Goal: Information Seeking & Learning: Learn about a topic

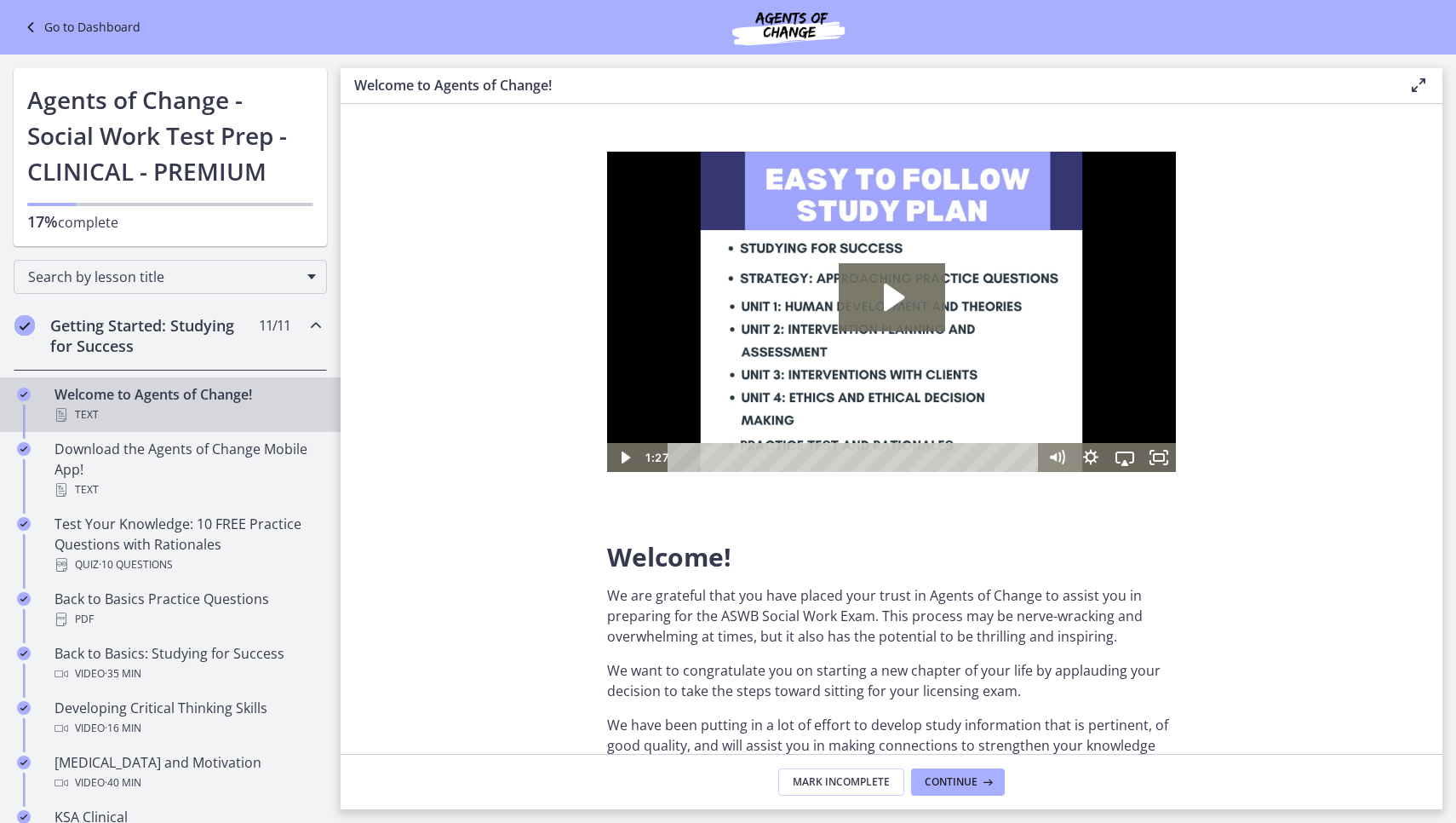
click at [107, 29] on link "Go to Dashboard" at bounding box center [80, 27] width 120 height 21
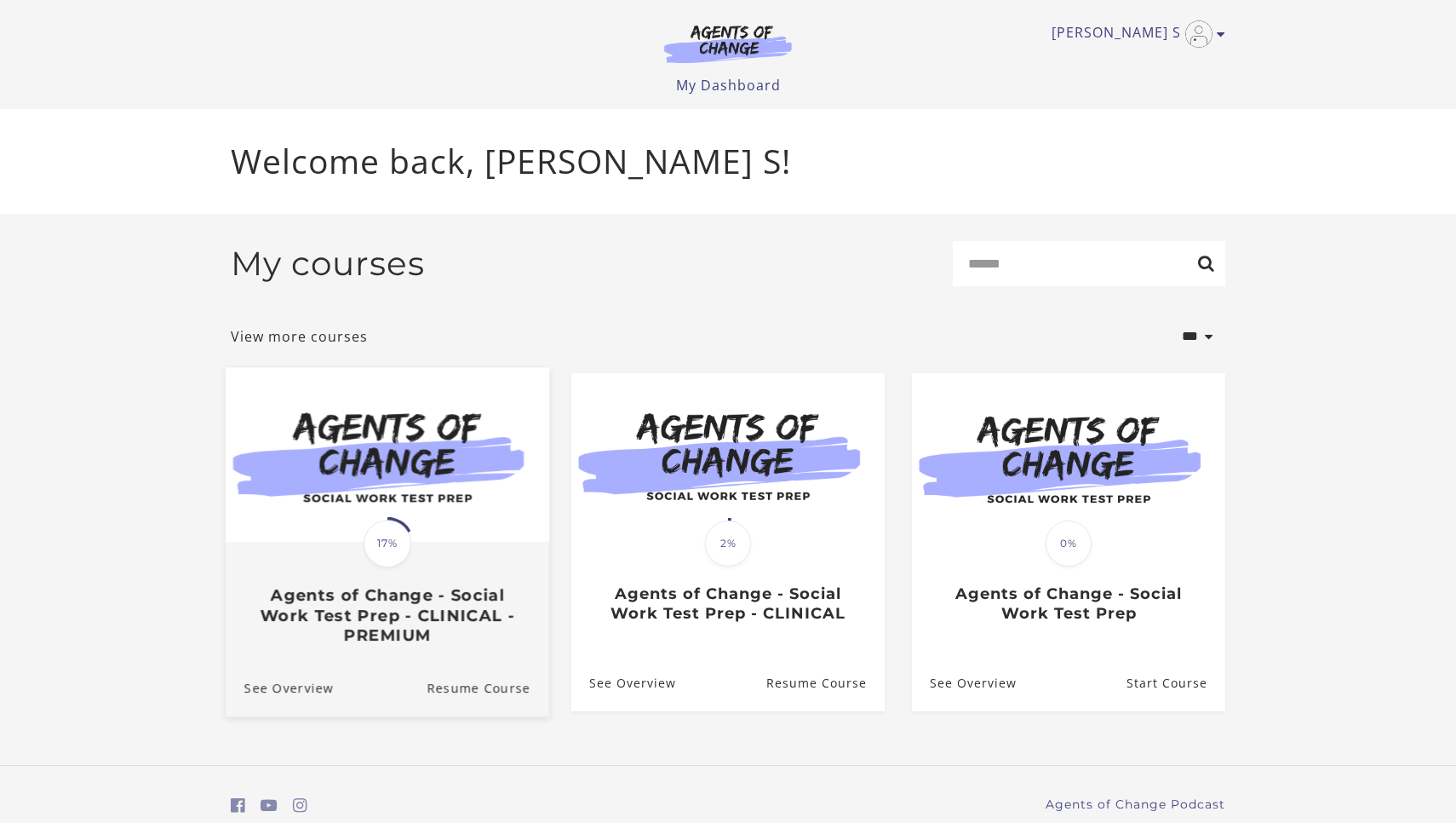
click at [465, 492] on img at bounding box center [387, 455] width 324 height 175
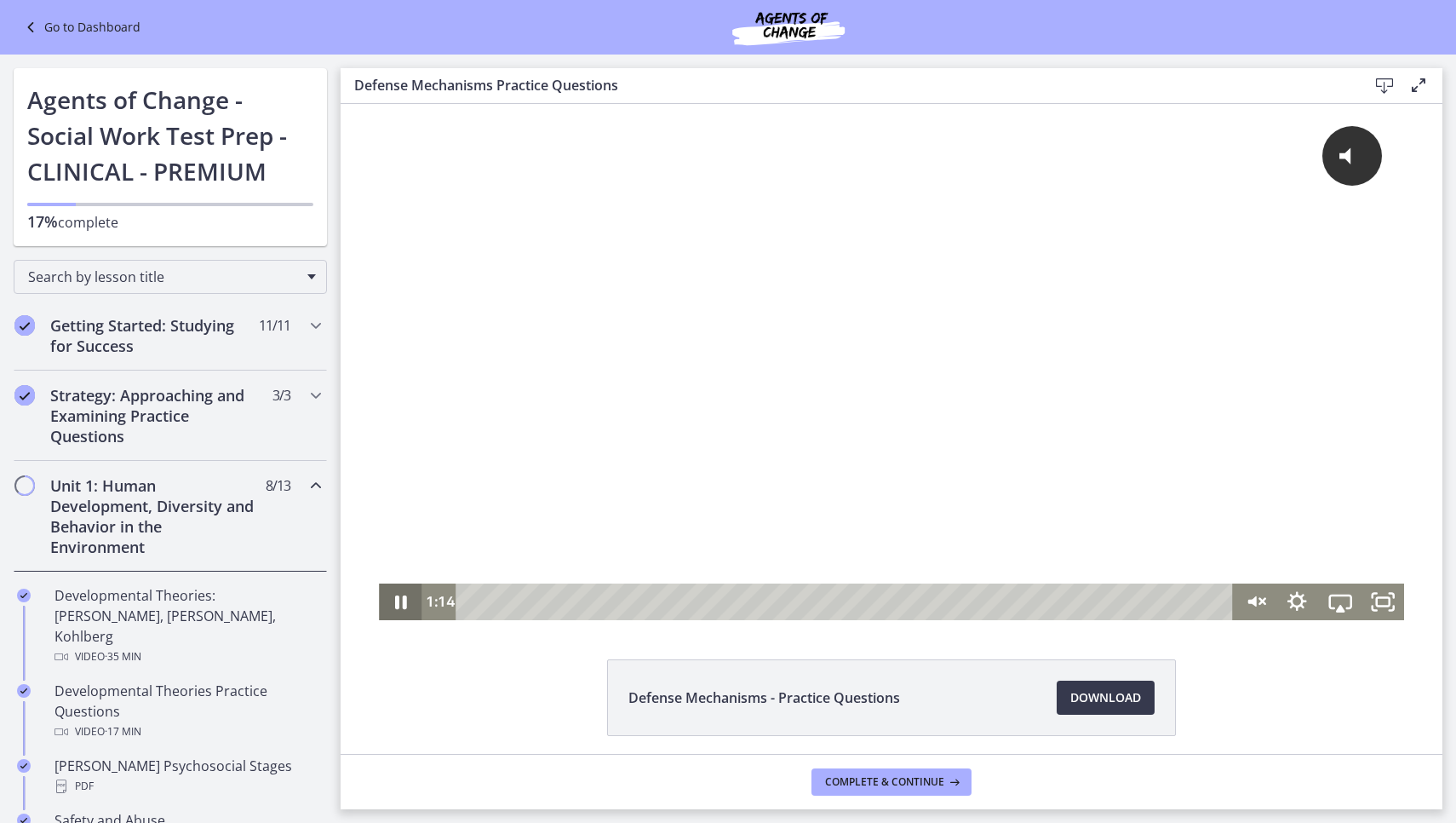
click at [396, 604] on icon "Pause" at bounding box center [400, 602] width 12 height 13
click at [472, 604] on div "0:01" at bounding box center [847, 601] width 751 height 37
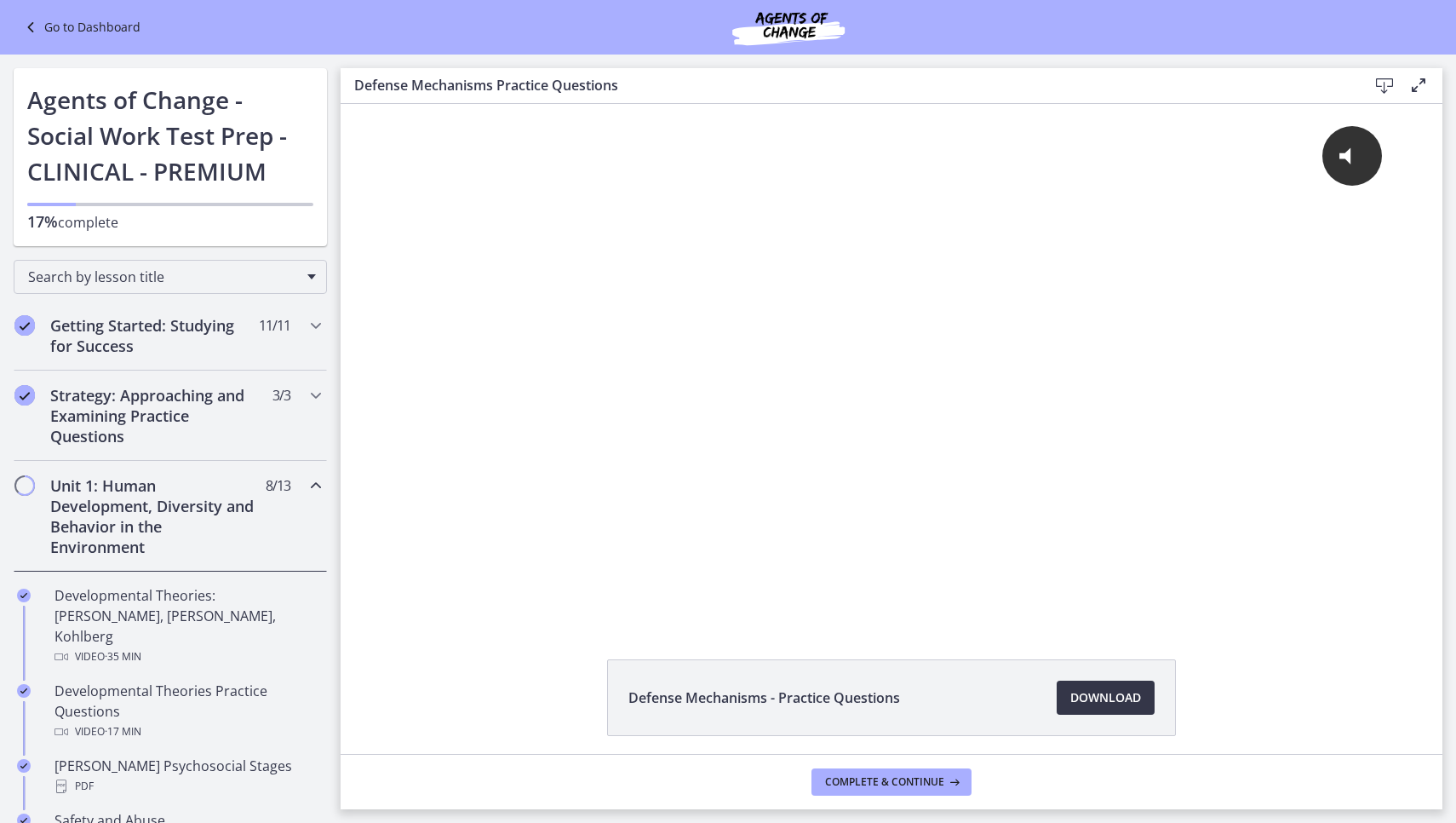
click at [1108, 695] on span "Download Opens in a new window" at bounding box center [1106, 697] width 70 height 21
click at [884, 785] on span "Complete & continue" at bounding box center [885, 781] width 119 height 13
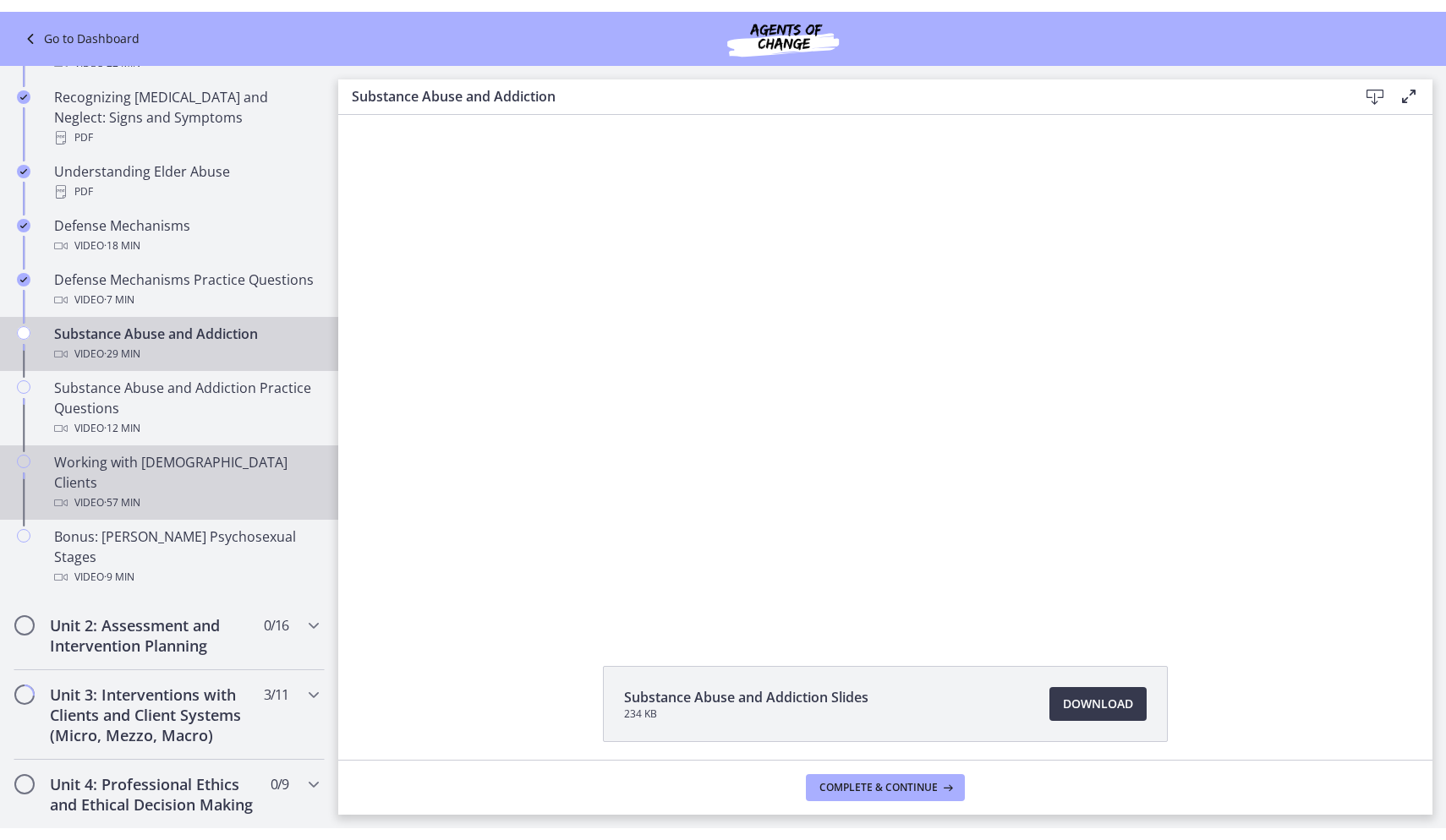
scroll to position [834, 0]
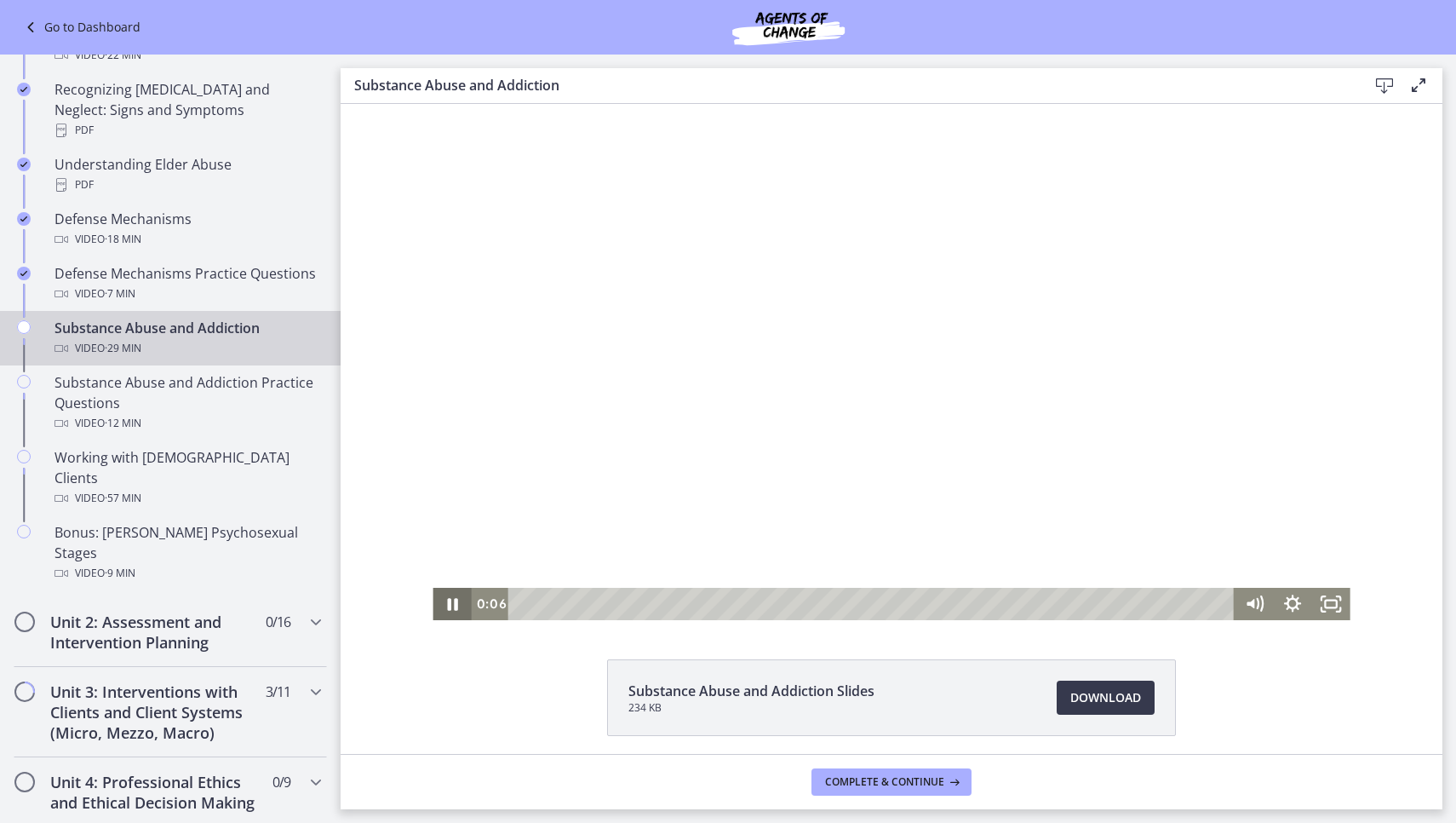
click at [448, 600] on icon "Pause" at bounding box center [451, 605] width 10 height 12
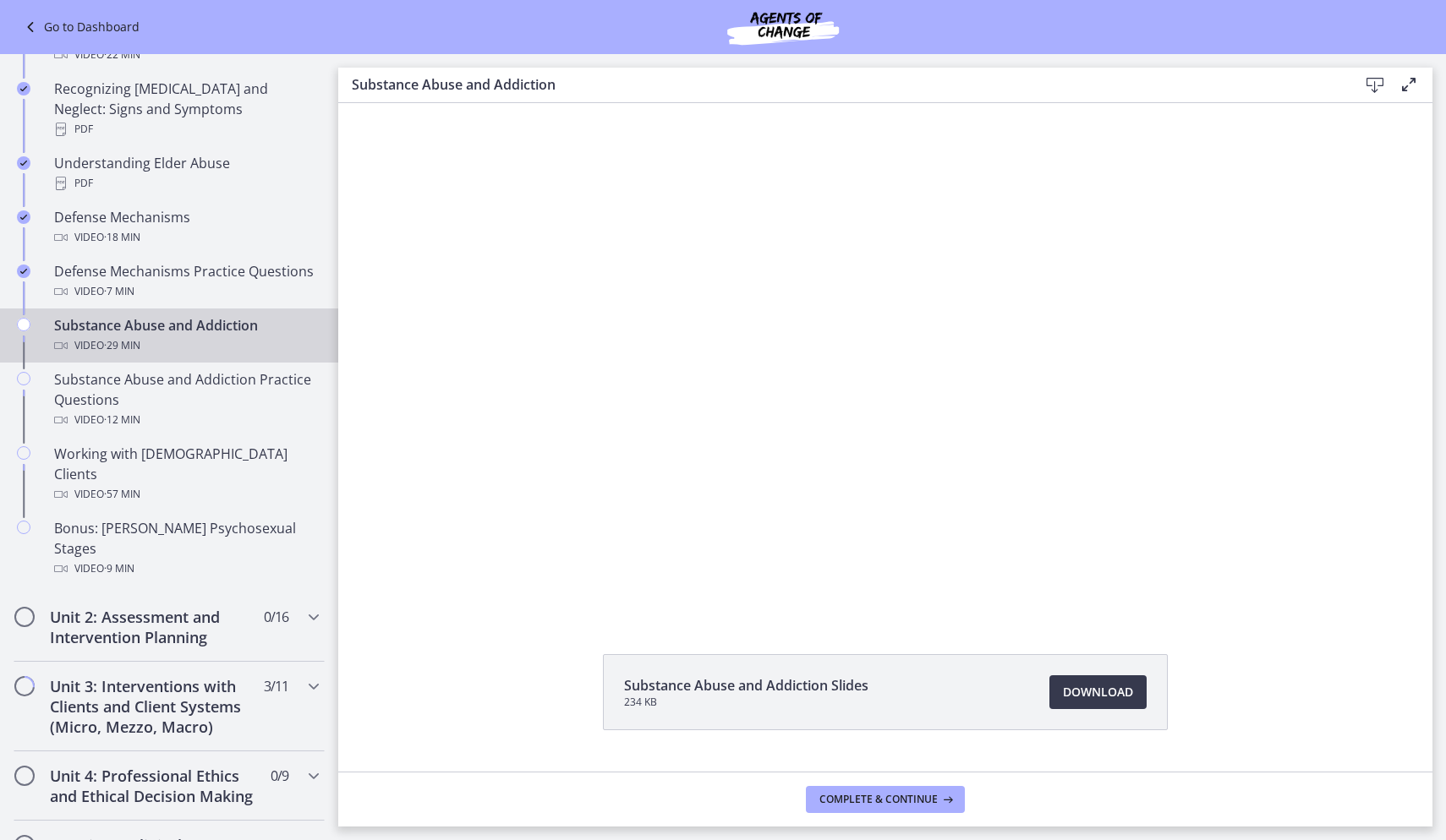
click at [11, 12] on div "Go to Dashboard" at bounding box center [723, 27] width 1446 height 54
